Goal: Task Accomplishment & Management: Use online tool/utility

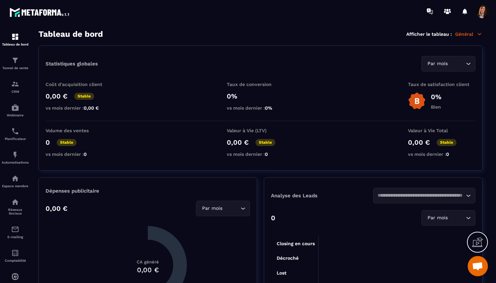
scroll to position [1870, 0]
click at [14, 84] on img at bounding box center [15, 84] width 8 height 8
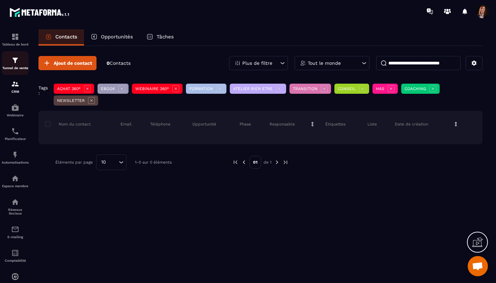
click at [14, 60] on img at bounding box center [15, 60] width 8 height 8
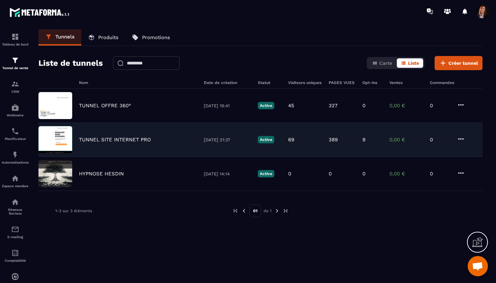
click at [132, 139] on p "TUNNEL SITE INTERNET PRO" at bounding box center [115, 140] width 72 height 6
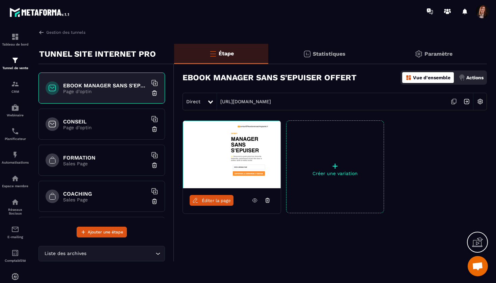
click at [96, 129] on p "Page d'optin" at bounding box center [105, 127] width 84 height 5
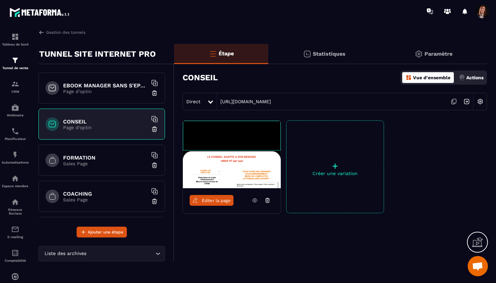
click at [217, 202] on span "Éditer la page" at bounding box center [216, 200] width 29 height 5
